Goal: Use online tool/utility: Utilize a website feature to perform a specific function

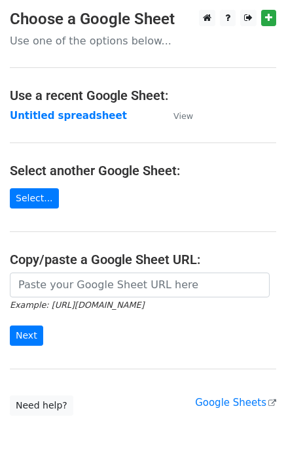
click at [99, 299] on icon "Example: [URL][DOMAIN_NAME]" at bounding box center [77, 305] width 134 height 12
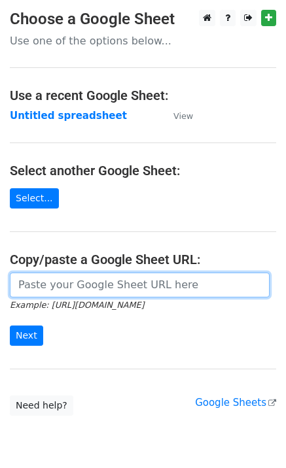
click at [88, 292] on input "url" at bounding box center [140, 285] width 260 height 25
paste input "[URL][DOMAIN_NAME]"
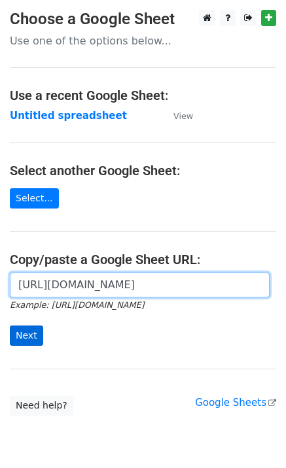
type input "[URL][DOMAIN_NAME]"
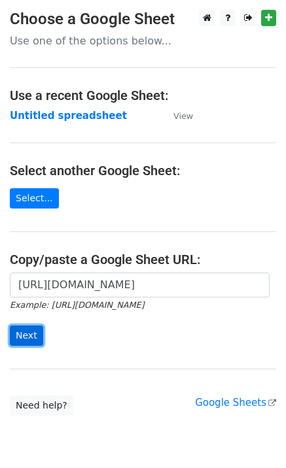
scroll to position [0, 0]
click at [31, 332] on input "Next" at bounding box center [26, 336] width 33 height 20
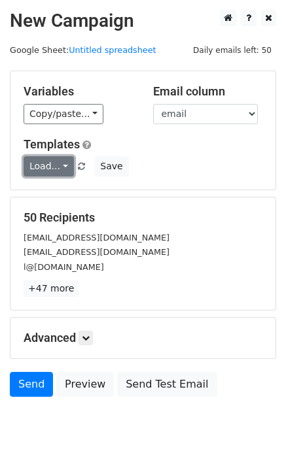
click at [42, 168] on link "Load..." at bounding box center [49, 166] width 50 height 20
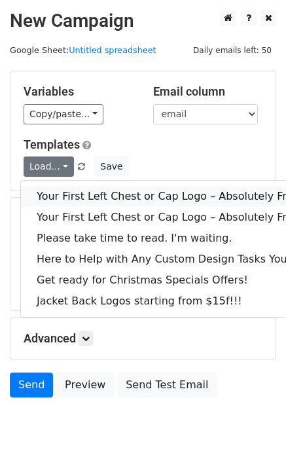
click at [61, 201] on link "Your First Left Chest or Cap Logo – Absolutely Free" at bounding box center [177, 196] width 312 height 21
